Goal: Task Accomplishment & Management: Complete application form

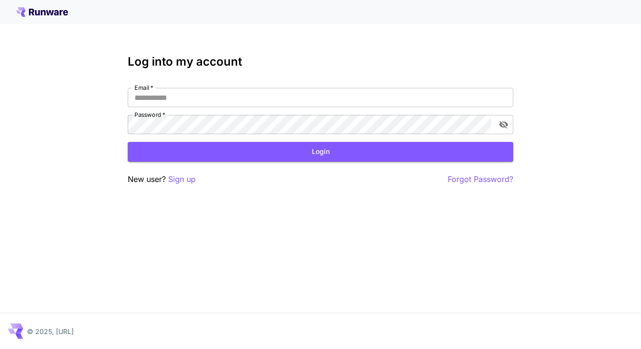
click at [298, 51] on div "Log into my account Email   * Email   * Password   * Password   * Login New use…" at bounding box center [320, 174] width 641 height 349
click at [56, 8] on icon at bounding box center [42, 12] width 52 height 10
click at [243, 106] on input "Email   *" at bounding box center [321, 97] width 386 height 19
click at [243, 100] on input "Email   *" at bounding box center [321, 97] width 386 height 19
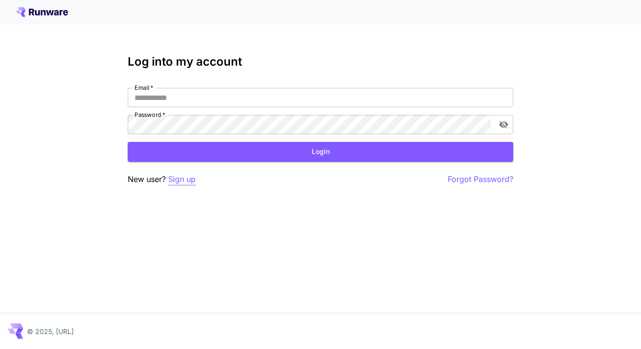
click at [192, 175] on p "Sign up" at bounding box center [181, 179] width 27 height 12
click at [174, 90] on input "Email   *" at bounding box center [321, 97] width 386 height 19
click at [226, 91] on input "Email   *" at bounding box center [321, 97] width 386 height 19
